Goal: Task Accomplishment & Management: Use online tool/utility

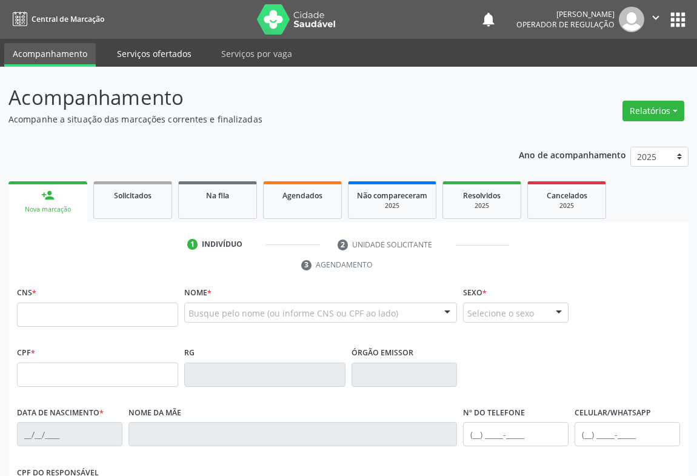
click at [145, 61] on link "Serviços ofertados" at bounding box center [153, 53] width 91 height 21
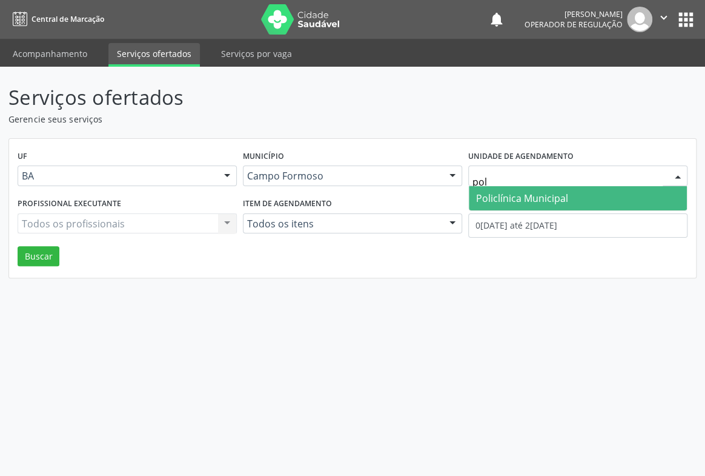
type input "poli"
click at [510, 201] on span "Policlínica Municipal" at bounding box center [522, 197] width 92 height 13
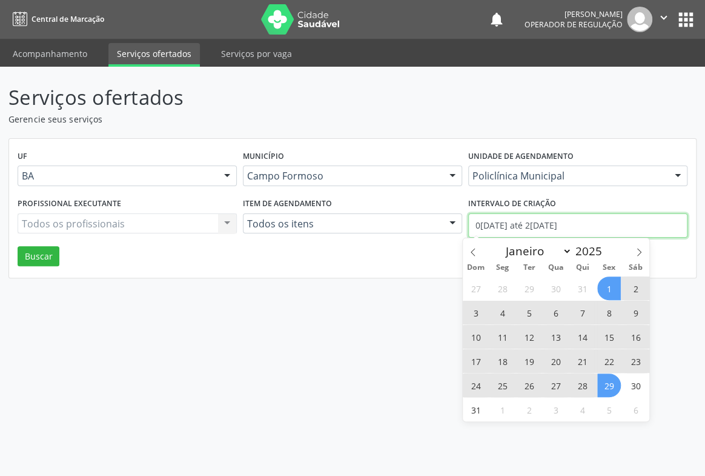
click at [505, 224] on input "01/08/2025 até 29/08/2025" at bounding box center [577, 225] width 219 height 24
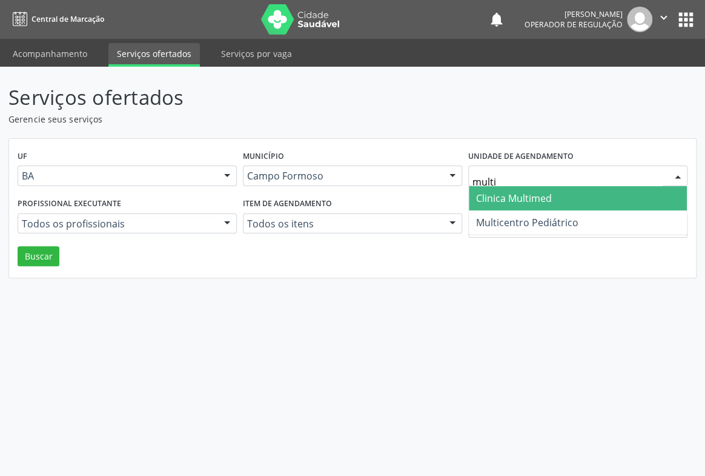
click at [511, 198] on span "Clinica Multimed" at bounding box center [514, 197] width 76 height 13
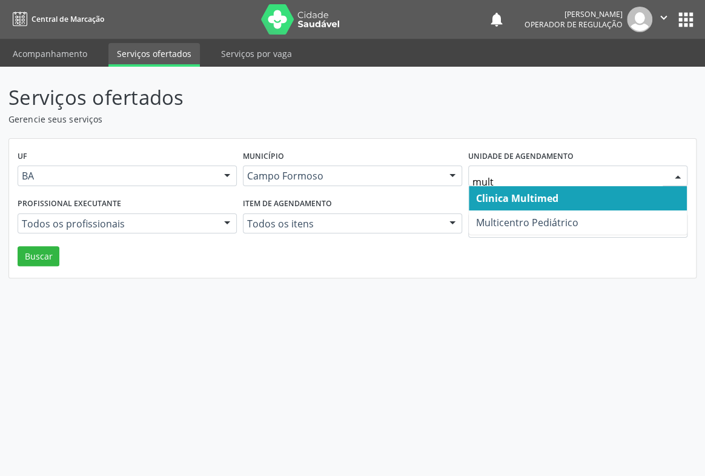
type input "multi"
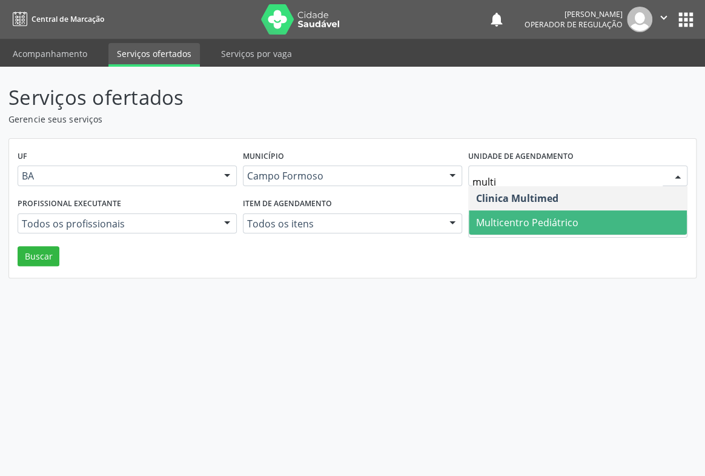
click at [525, 216] on span "Multicentro Pediátrico" at bounding box center [527, 222] width 102 height 13
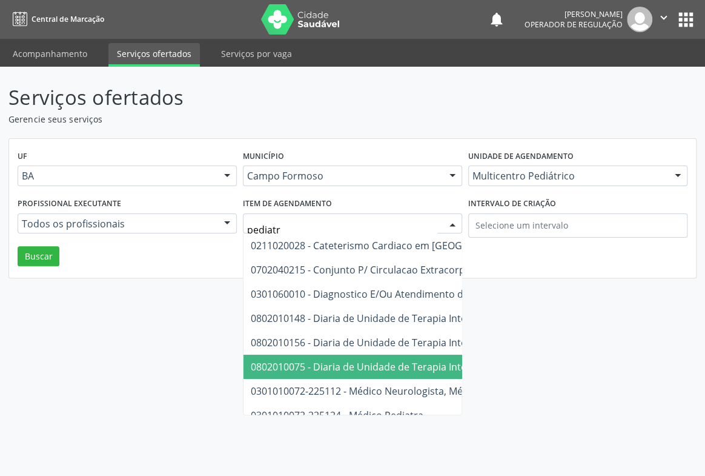
type input "pediatra"
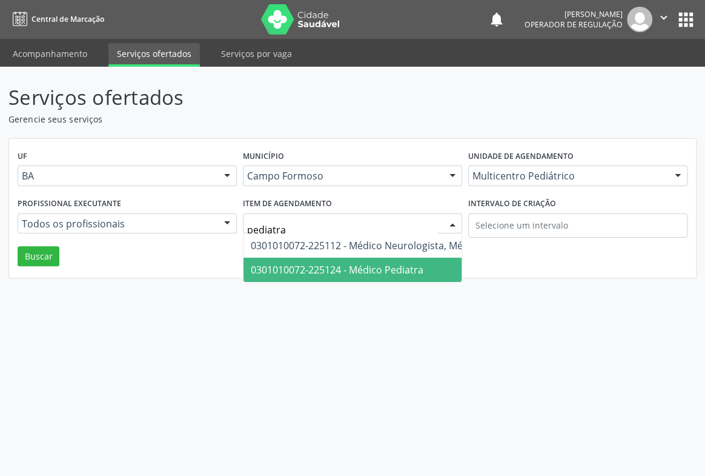
click at [309, 268] on span "0301010072-225124 - Médico Pediatra" at bounding box center [337, 269] width 173 height 13
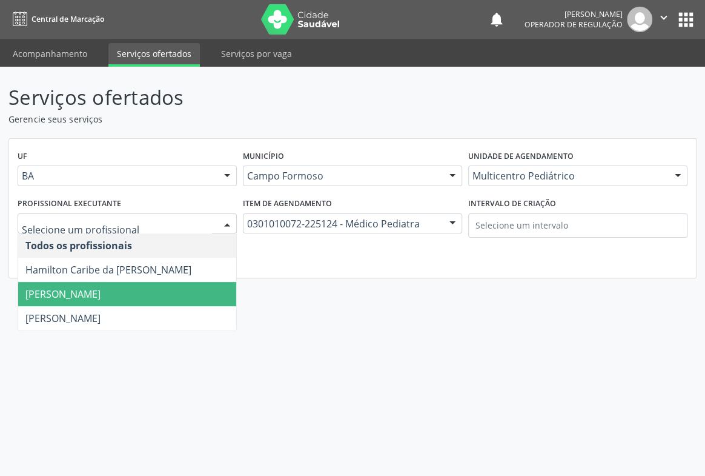
click at [101, 290] on span "Maria Eleny Goncalves de Oliveira Porto" at bounding box center [62, 293] width 75 height 13
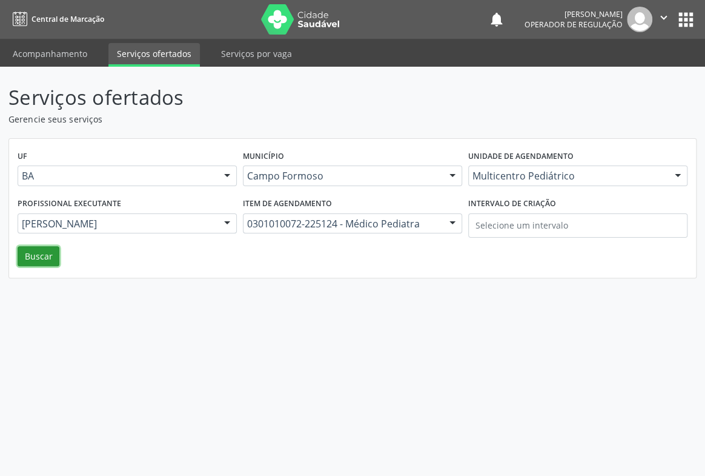
click at [41, 256] on button "Buscar" at bounding box center [39, 256] width 42 height 21
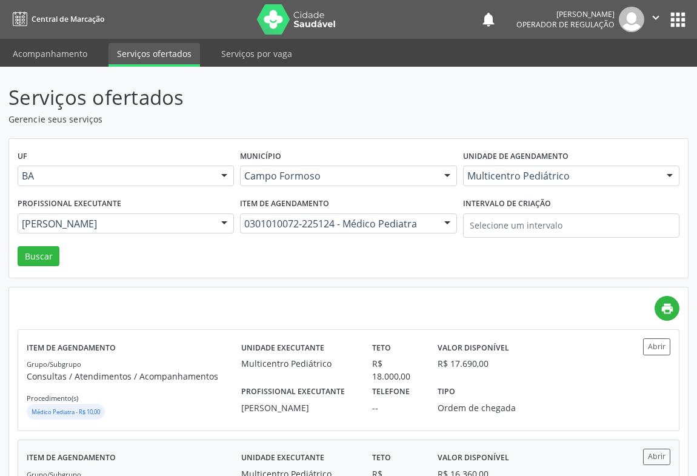
scroll to position [110, 0]
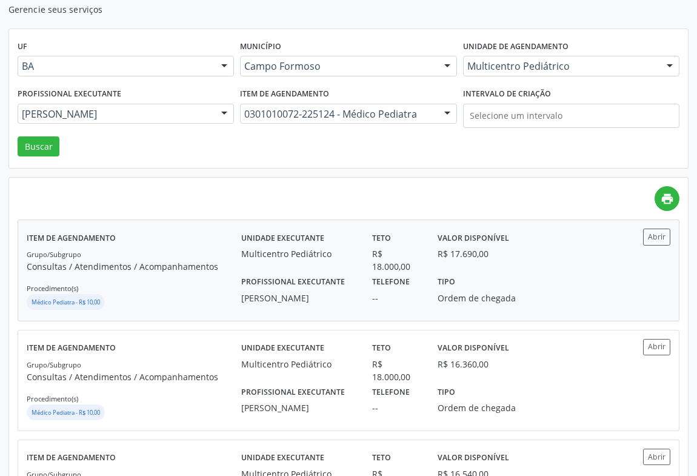
drag, startPoint x: 450, startPoint y: 295, endPoint x: 454, endPoint y: 289, distance: 7.4
click at [454, 289] on div "Tipo Ordem de chegada" at bounding box center [478, 289] width 98 height 32
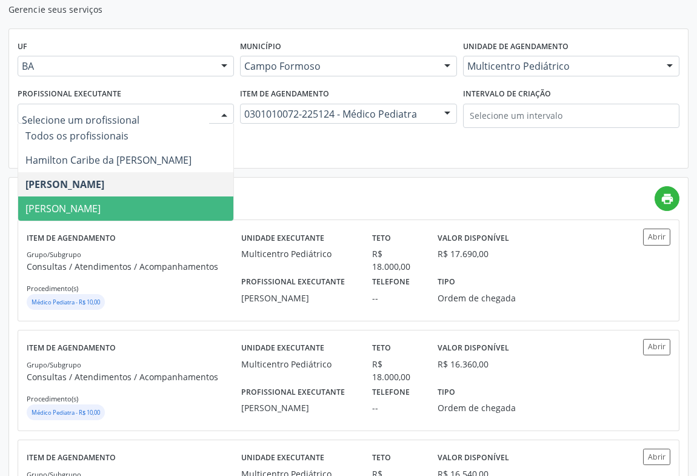
click at [72, 207] on span "Maria Ubaldina Silva Calixto Sobreira" at bounding box center [62, 208] width 75 height 13
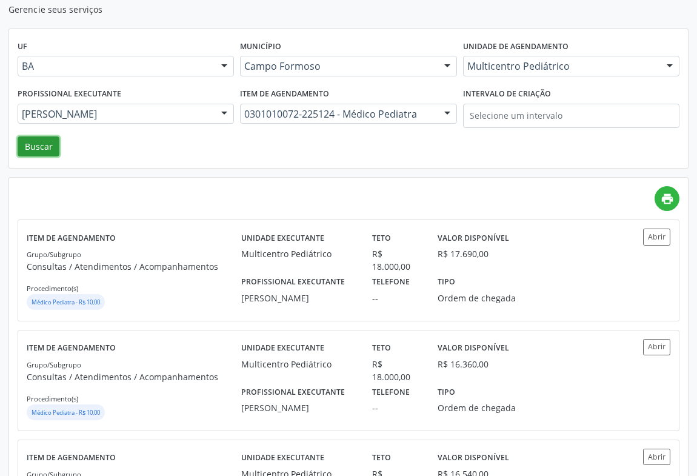
click at [47, 151] on button "Buscar" at bounding box center [39, 146] width 42 height 21
click at [365, 238] on div "Teto R$ 18.000,00" at bounding box center [396, 250] width 65 height 44
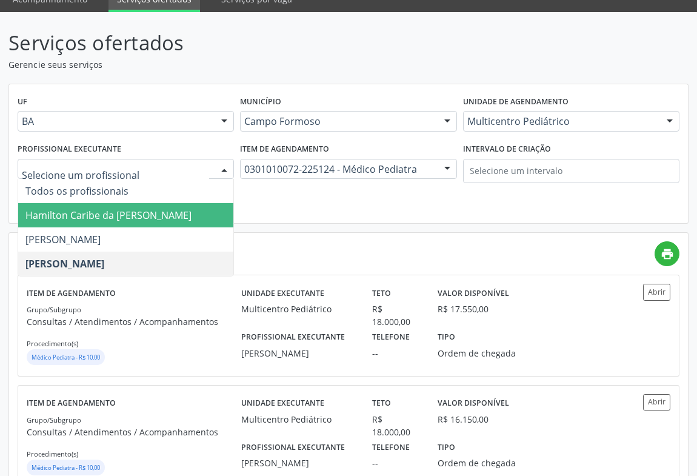
click at [63, 213] on span "Hamilton Caribe da Silva" at bounding box center [108, 214] width 166 height 13
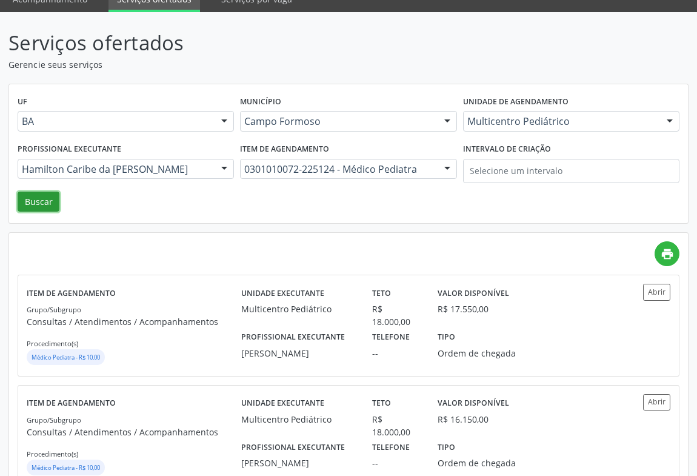
click at [48, 194] on button "Buscar" at bounding box center [39, 201] width 42 height 21
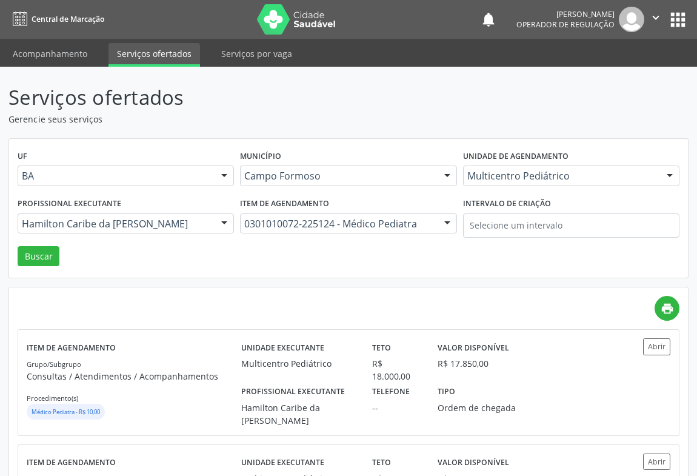
scroll to position [110, 0]
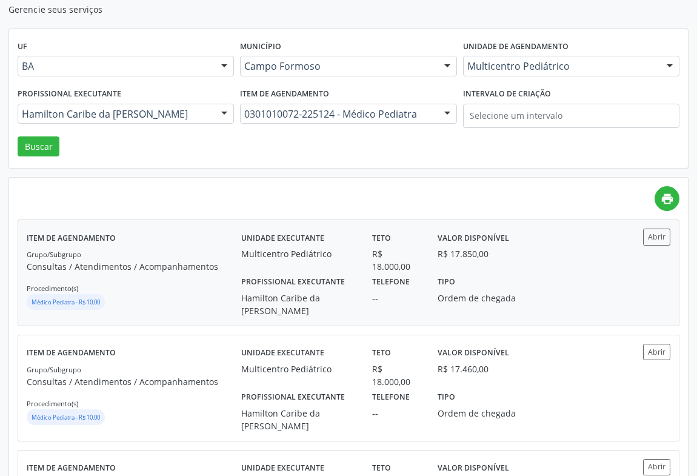
click at [324, 260] on div "Unidade executante Multicentro Pediátrico" at bounding box center [298, 250] width 131 height 44
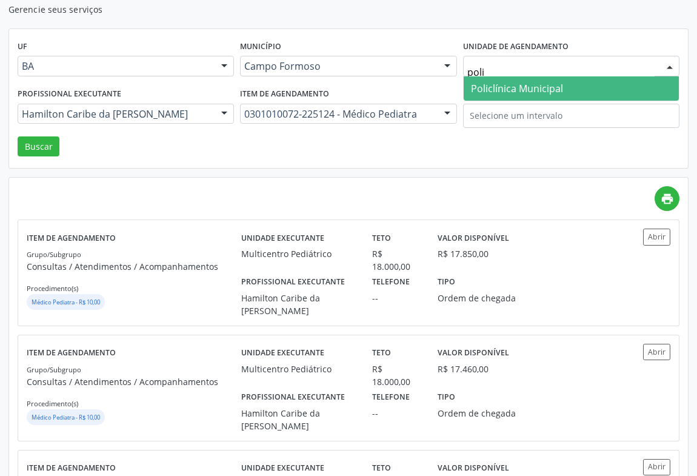
type input "polic"
click at [508, 82] on span "Policlínica Municipal" at bounding box center [517, 88] width 92 height 13
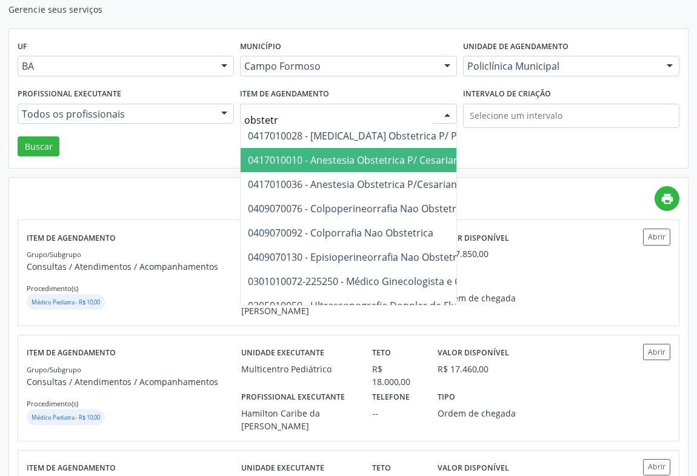
type input "obstetra"
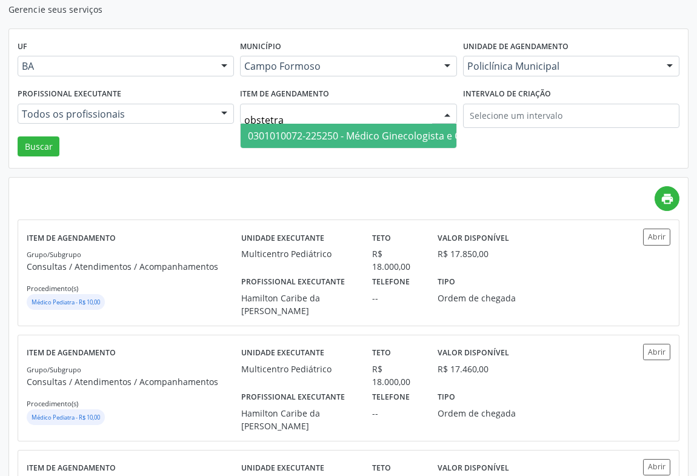
click at [400, 138] on span "0301010072-225250 - Médico Ginecologista e Obstetra" at bounding box center [371, 135] width 247 height 13
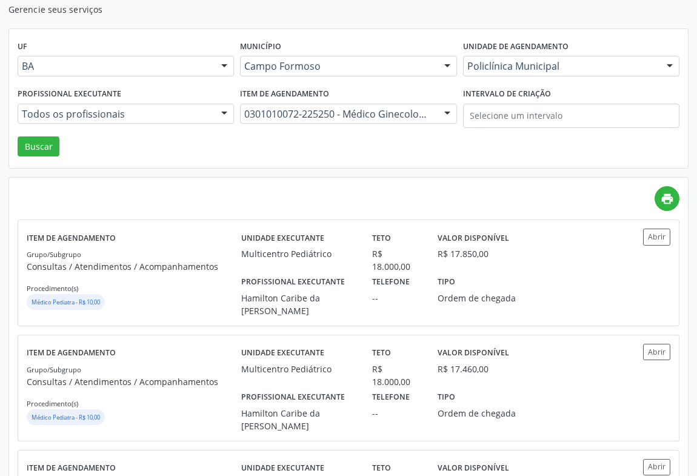
click at [142, 119] on div "Todos os profissionais" at bounding box center [126, 114] width 216 height 21
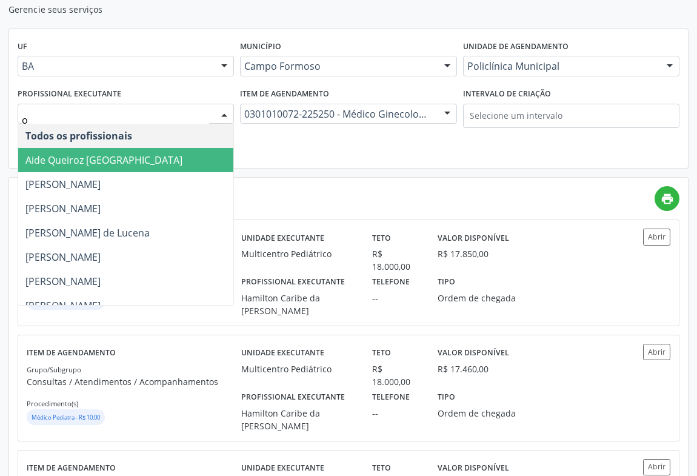
type input "or"
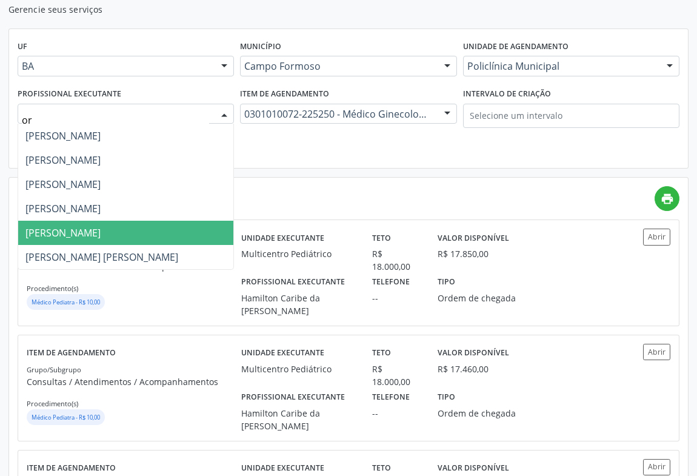
drag, startPoint x: 87, startPoint y: 222, endPoint x: 79, endPoint y: 208, distance: 16.3
click at [87, 223] on span "Orlindo Carvalho dos Santos" at bounding box center [125, 233] width 215 height 24
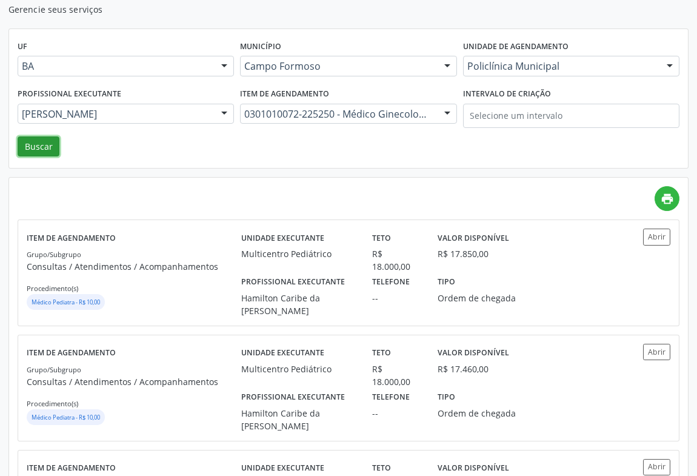
click at [36, 145] on button "Buscar" at bounding box center [39, 146] width 42 height 21
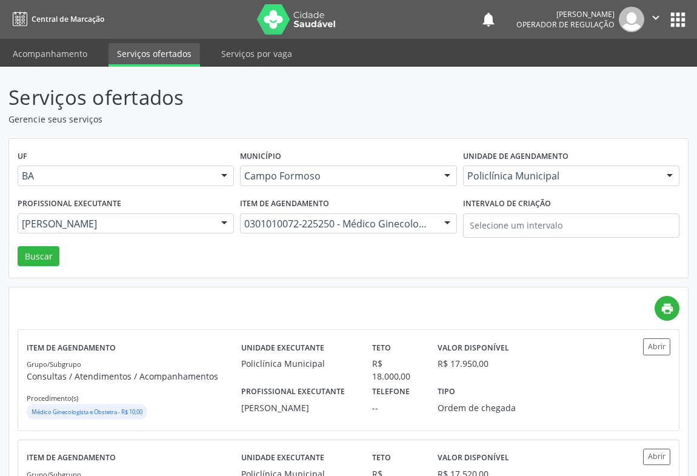
scroll to position [55, 0]
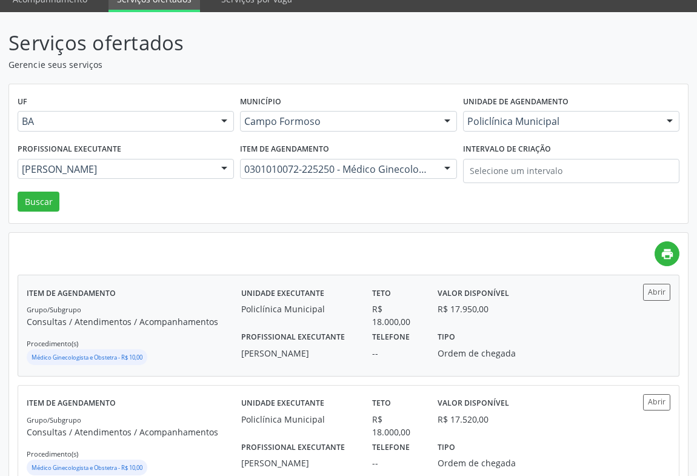
click at [278, 288] on label "Unidade executante" at bounding box center [282, 293] width 83 height 19
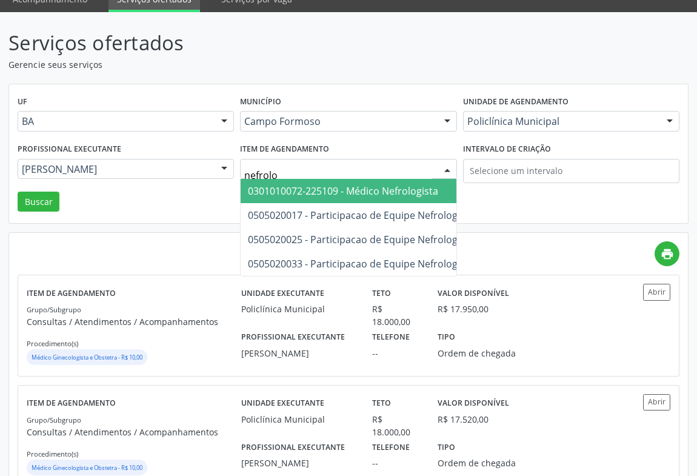
click at [368, 188] on span "0301010072-225109 - Médico Nefrologista" at bounding box center [343, 190] width 190 height 13
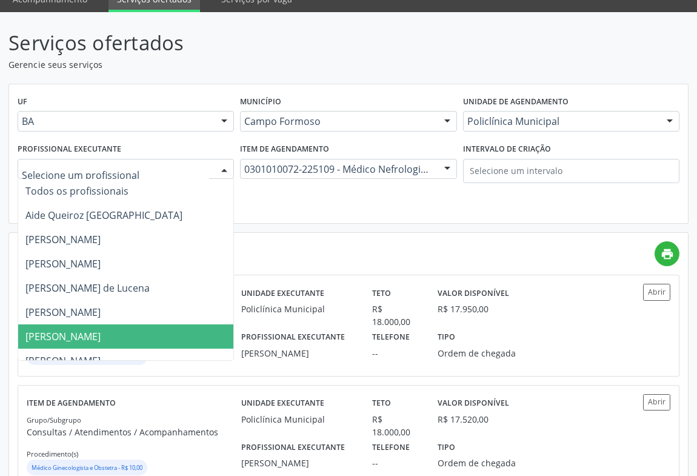
click at [70, 333] on span "Edvaldo Alves Costa Neto" at bounding box center [62, 336] width 75 height 13
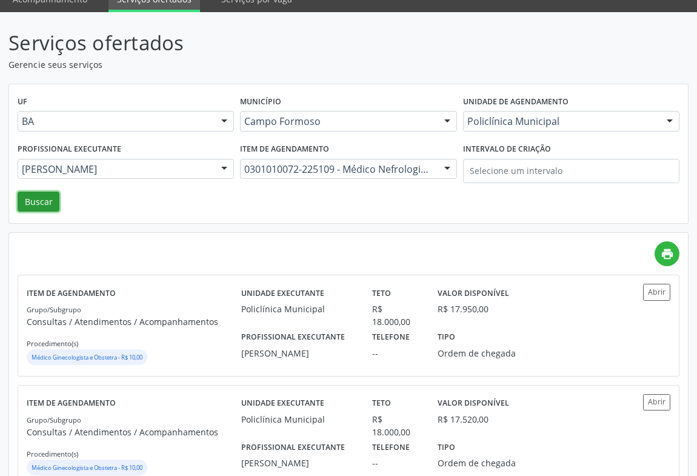
click at [49, 201] on button "Buscar" at bounding box center [39, 201] width 42 height 21
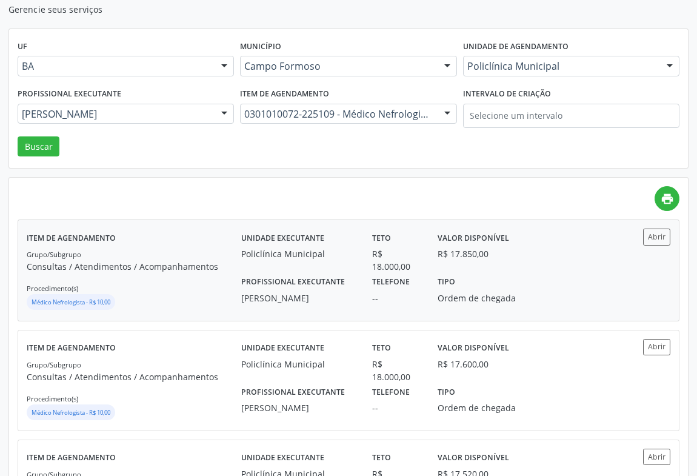
click at [311, 250] on div "Policlínica Municipal" at bounding box center [298, 253] width 114 height 13
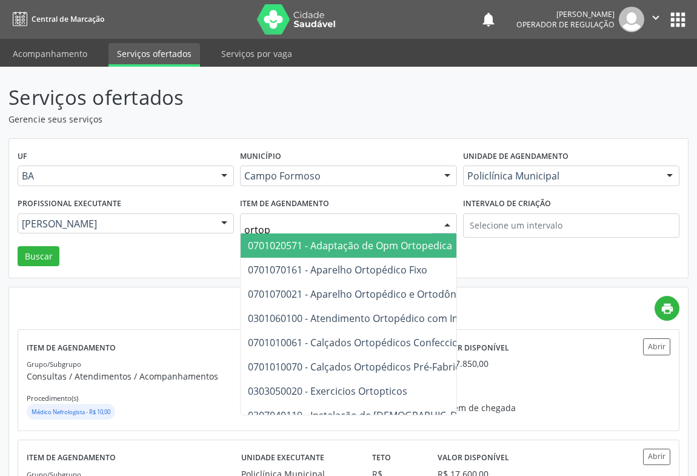
type input "ortope"
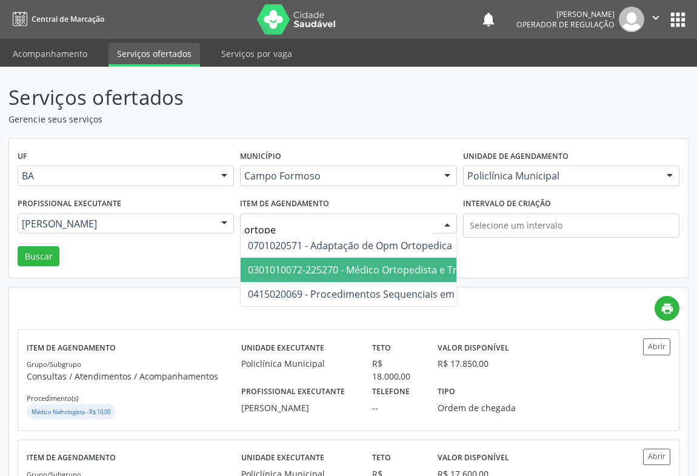
click at [343, 268] on span "0301010072-225270 - Médico Ortopedista e Traumatologista" at bounding box center [385, 269] width 275 height 13
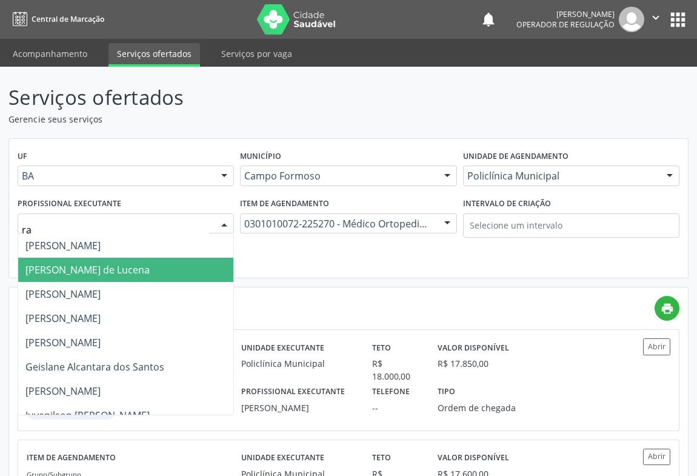
type input "ram"
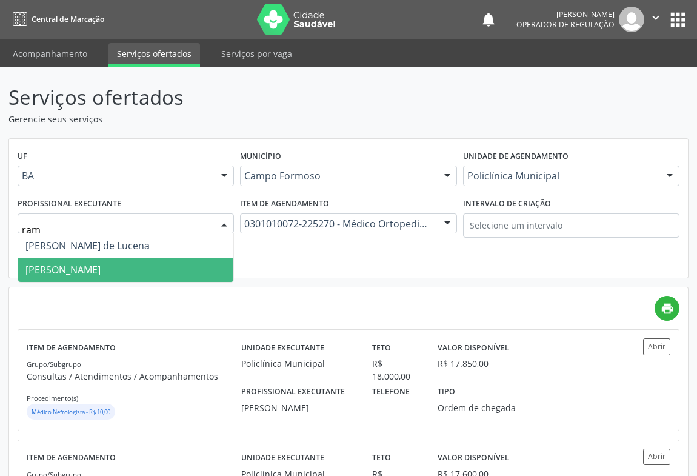
click at [93, 261] on span "[PERSON_NAME]" at bounding box center [125, 270] width 215 height 24
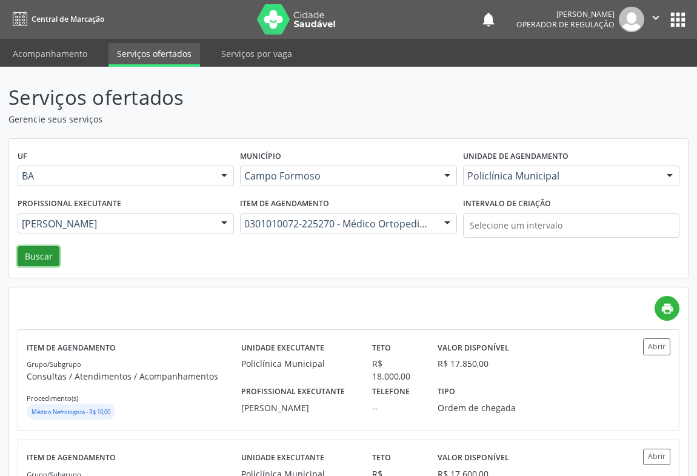
click at [44, 254] on button "Buscar" at bounding box center [39, 256] width 42 height 21
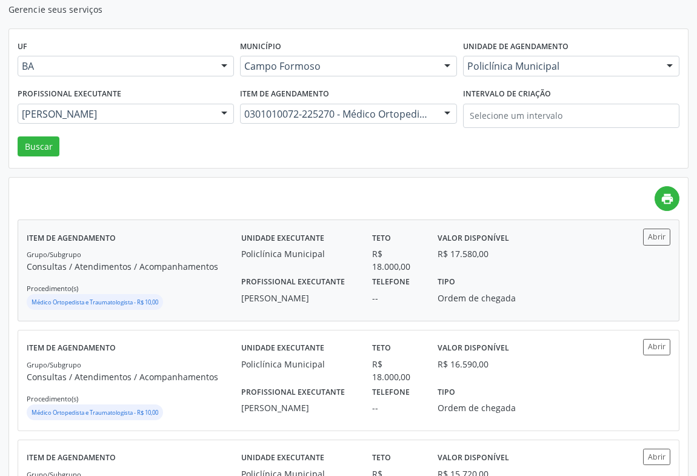
click at [288, 260] on div "Unidade executante Policlínica Municipal" at bounding box center [298, 250] width 131 height 44
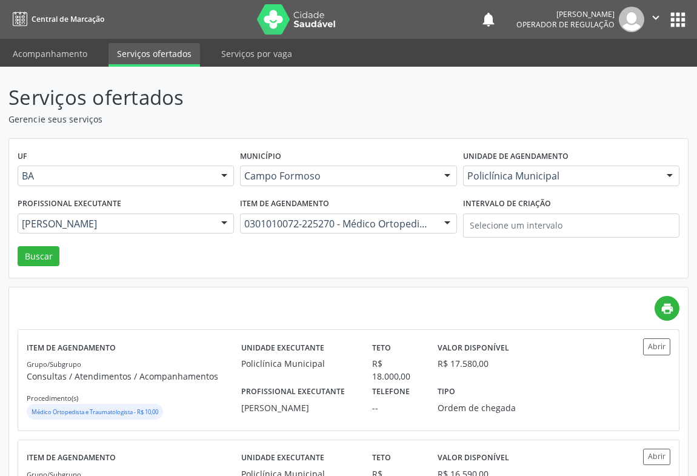
click at [650, 12] on icon "" at bounding box center [655, 17] width 13 height 13
click at [596, 68] on link "Sair" at bounding box center [625, 73] width 84 height 17
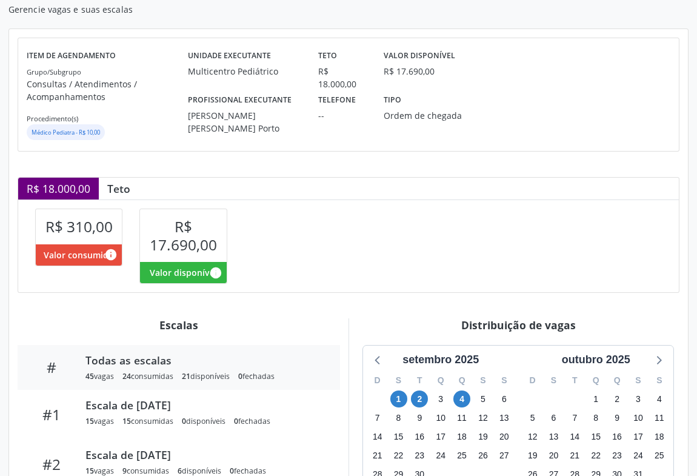
scroll to position [165, 0]
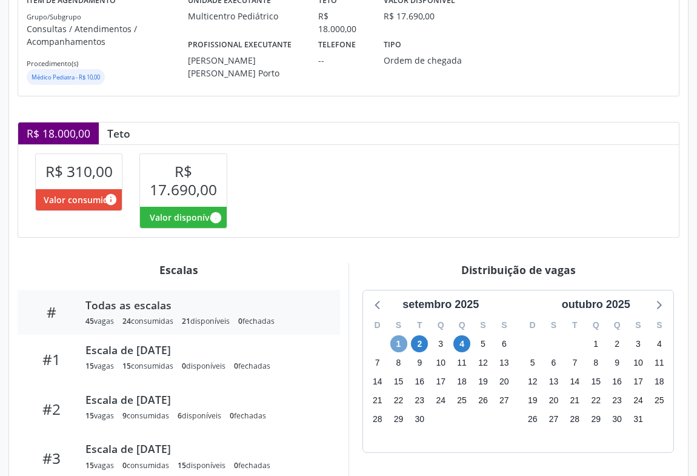
click at [397, 339] on span "1" at bounding box center [398, 343] width 17 height 17
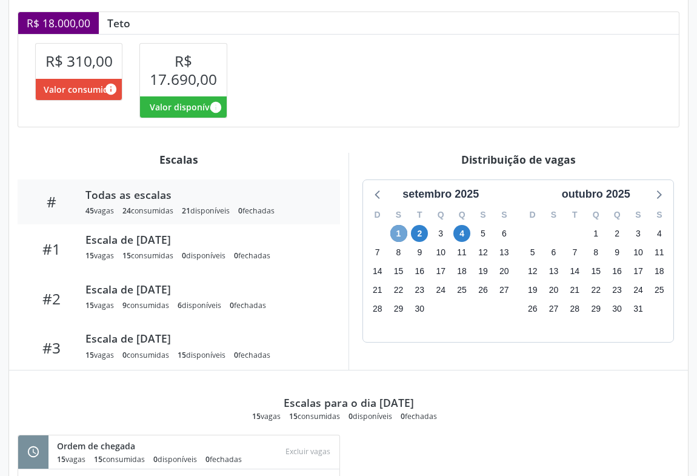
scroll to position [426, 0]
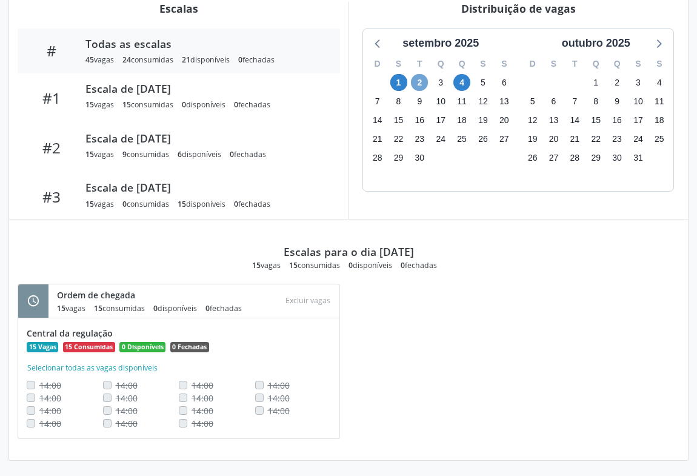
click at [416, 83] on span "2" at bounding box center [419, 82] width 17 height 17
click at [463, 84] on span "4" at bounding box center [461, 82] width 17 height 17
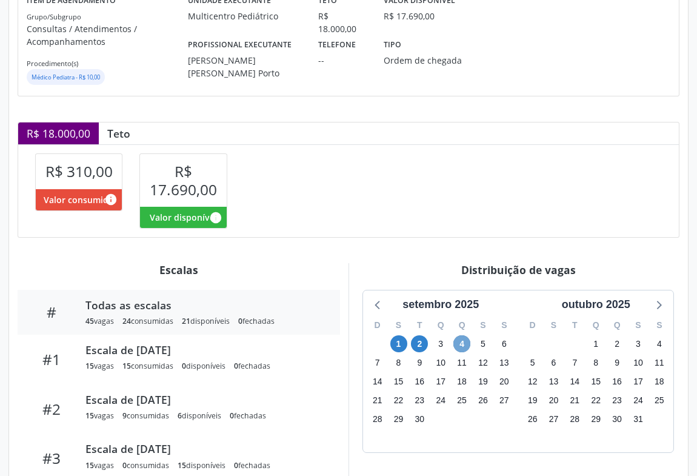
scroll to position [0, 0]
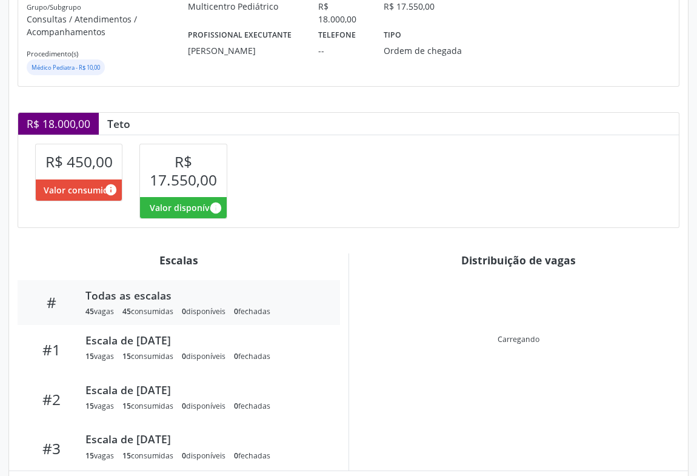
scroll to position [230, 0]
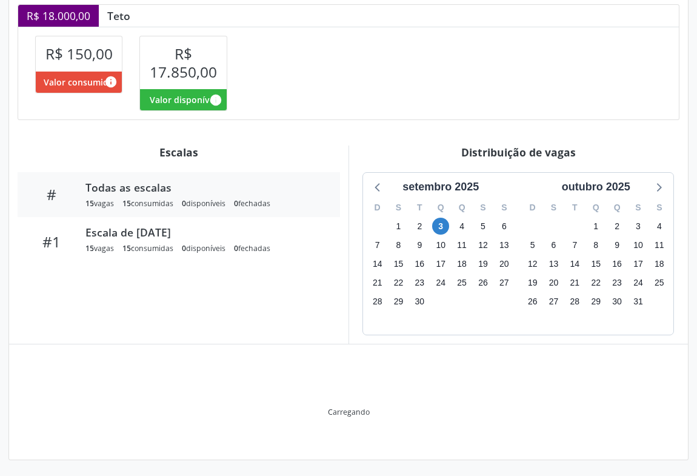
scroll to position [219, 0]
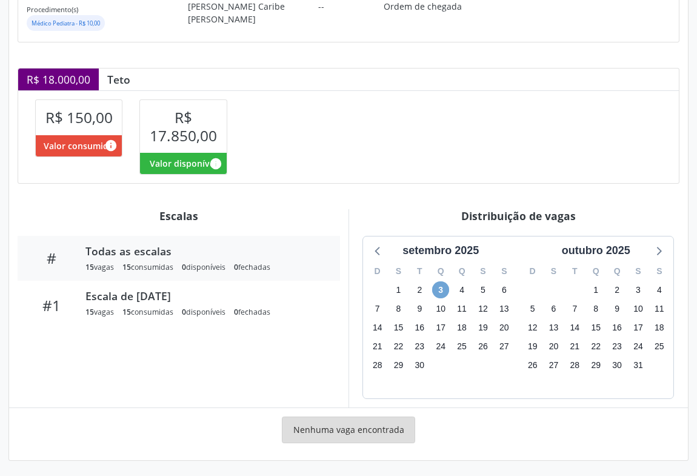
click at [440, 289] on span "3" at bounding box center [440, 289] width 17 height 17
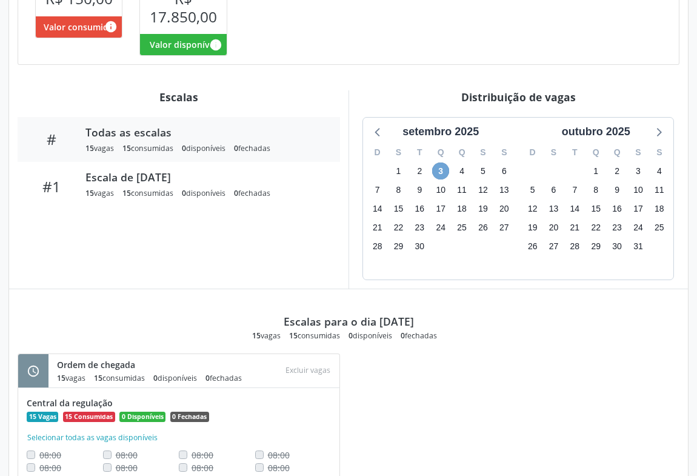
scroll to position [407, 0]
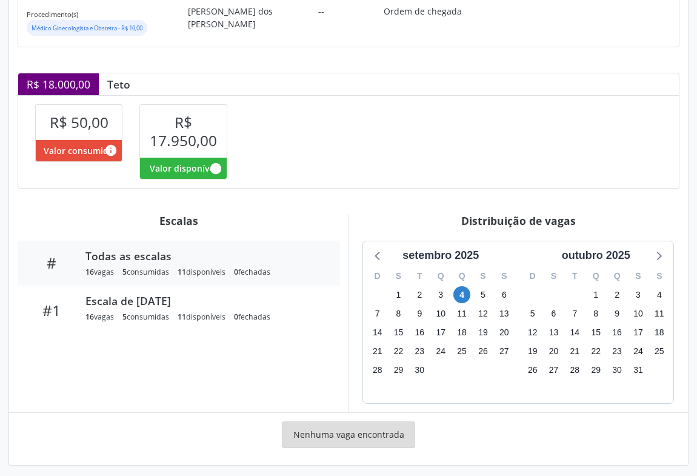
scroll to position [219, 0]
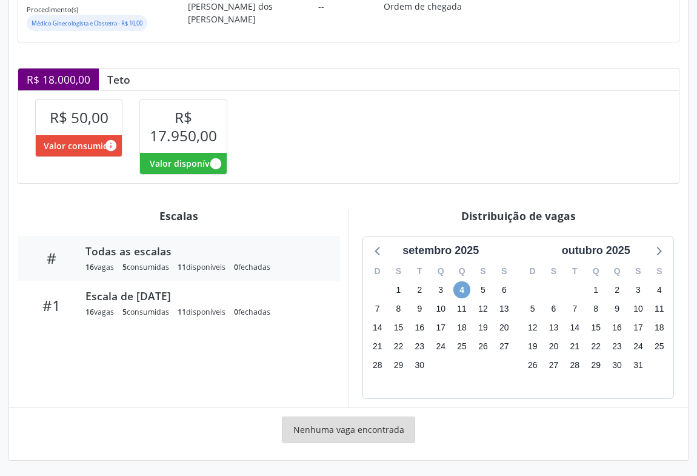
click at [460, 288] on span "4" at bounding box center [461, 289] width 17 height 17
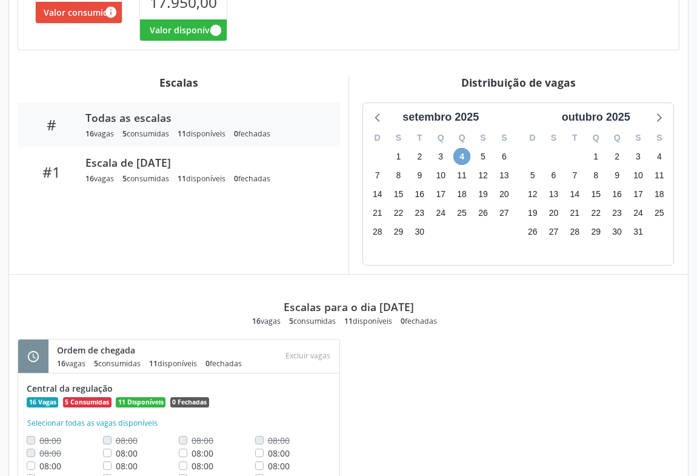
scroll to position [297, 0]
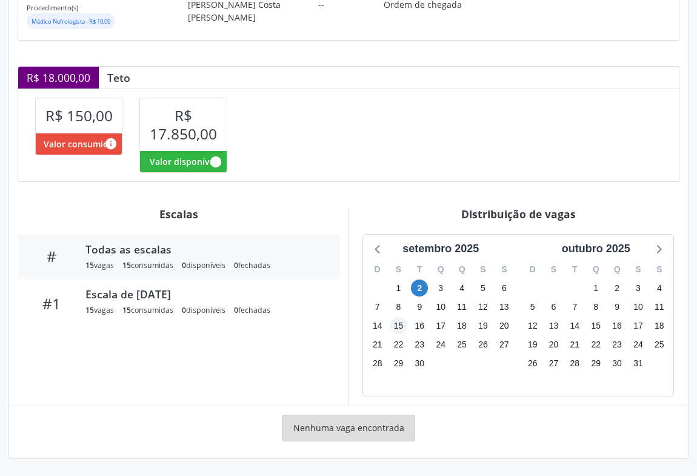
scroll to position [219, 0]
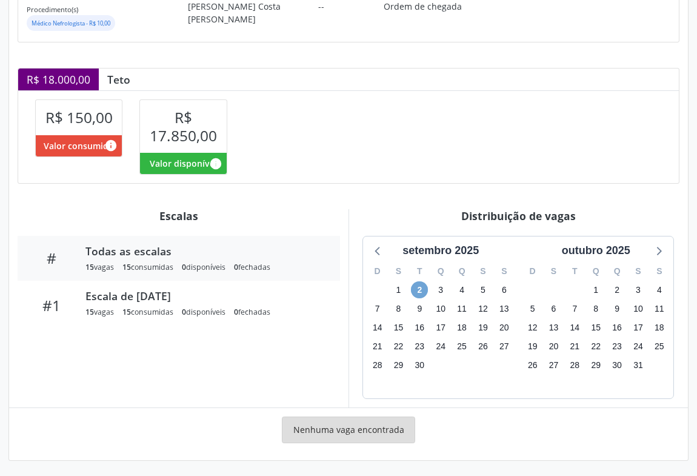
click at [418, 289] on span "2" at bounding box center [419, 289] width 17 height 17
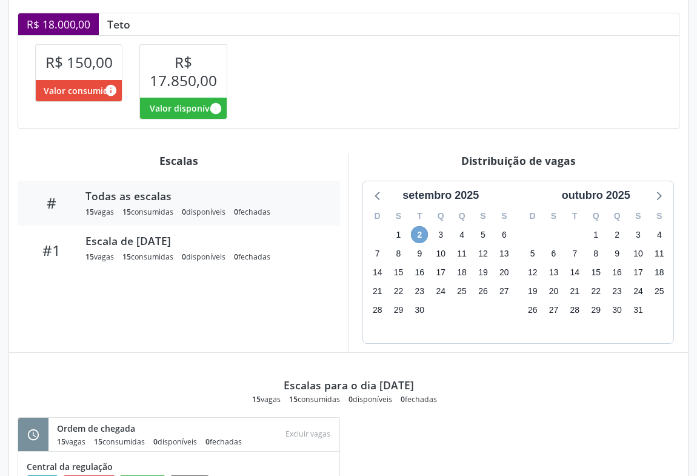
scroll to position [384, 0]
